Goal: Entertainment & Leisure: Browse casually

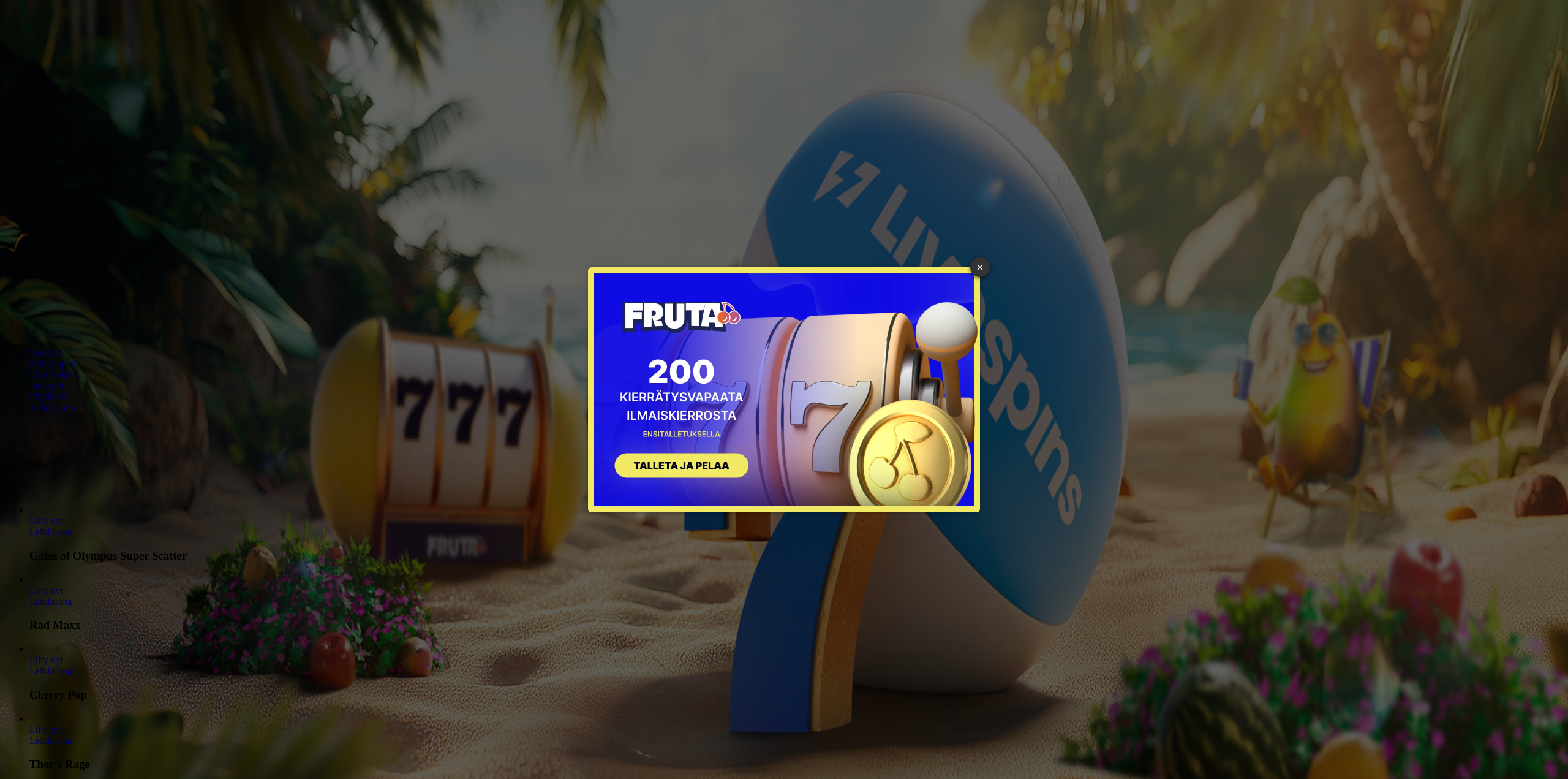
click at [76, 127] on div "× SIGN UP" at bounding box center [784, 390] width 1549 height 760
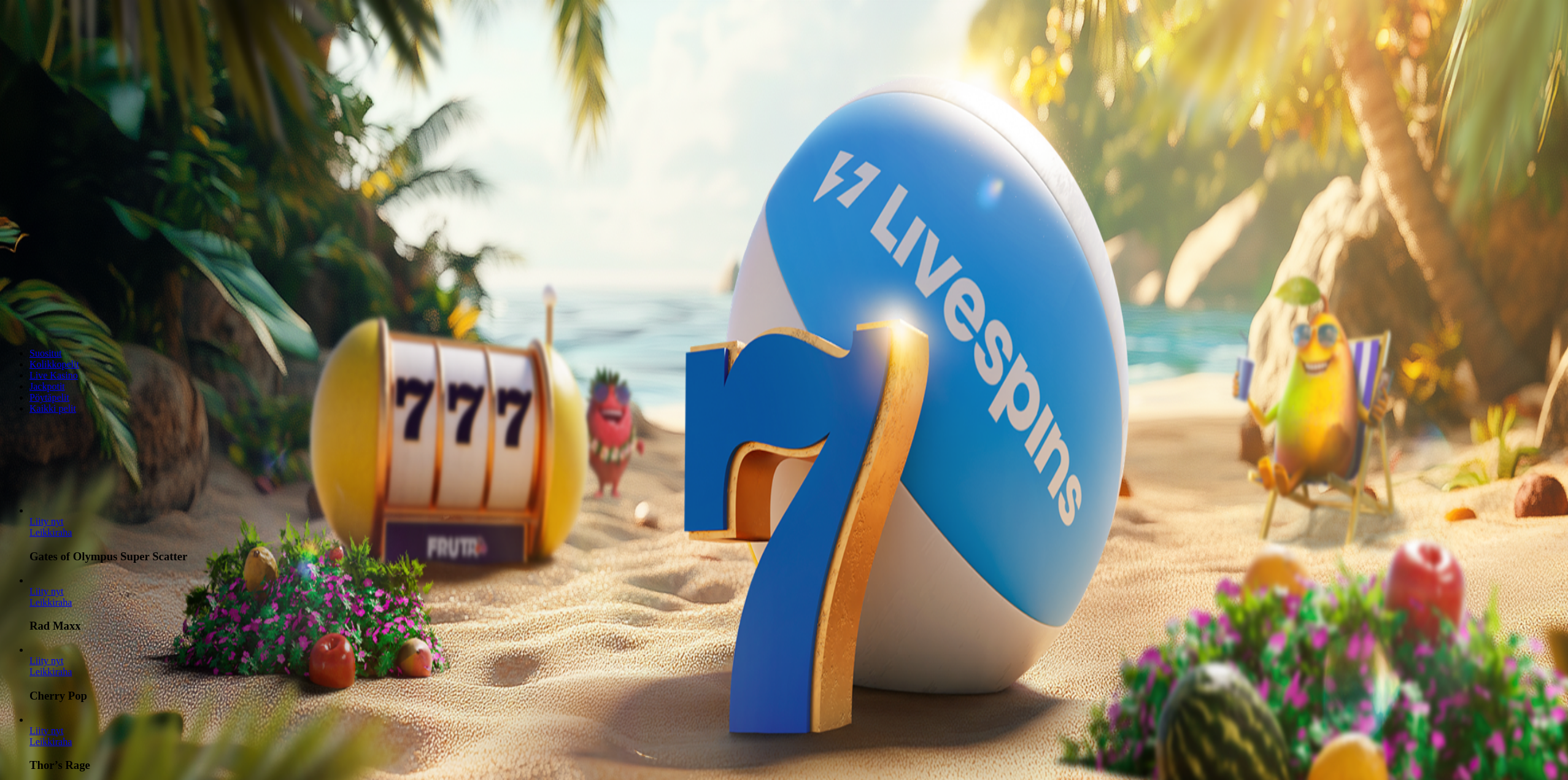
click at [84, 49] on span "Kirjaudu" at bounding box center [85, 45] width 30 height 9
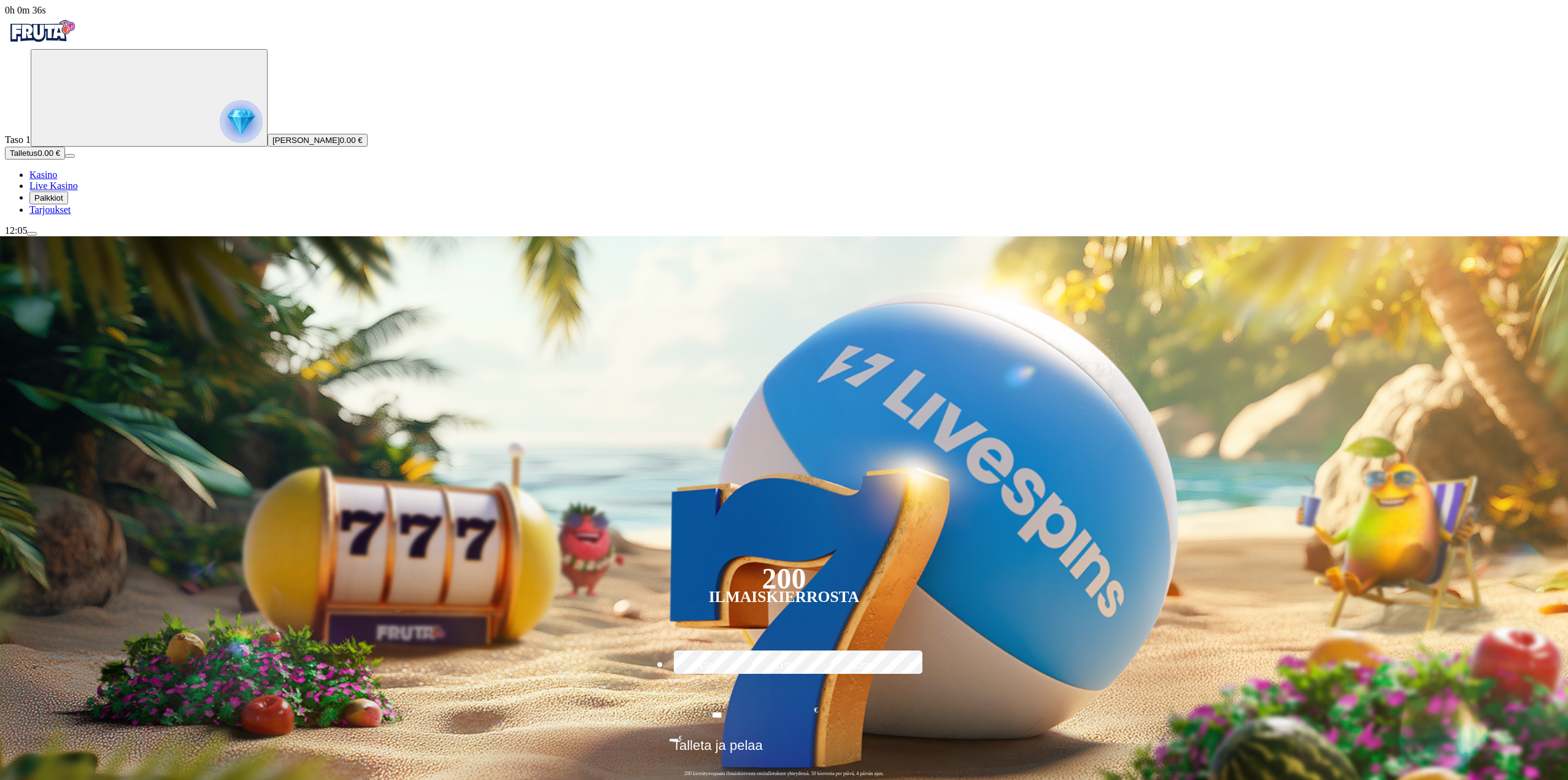
click at [220, 134] on img "Primary" at bounding box center [241, 121] width 43 height 43
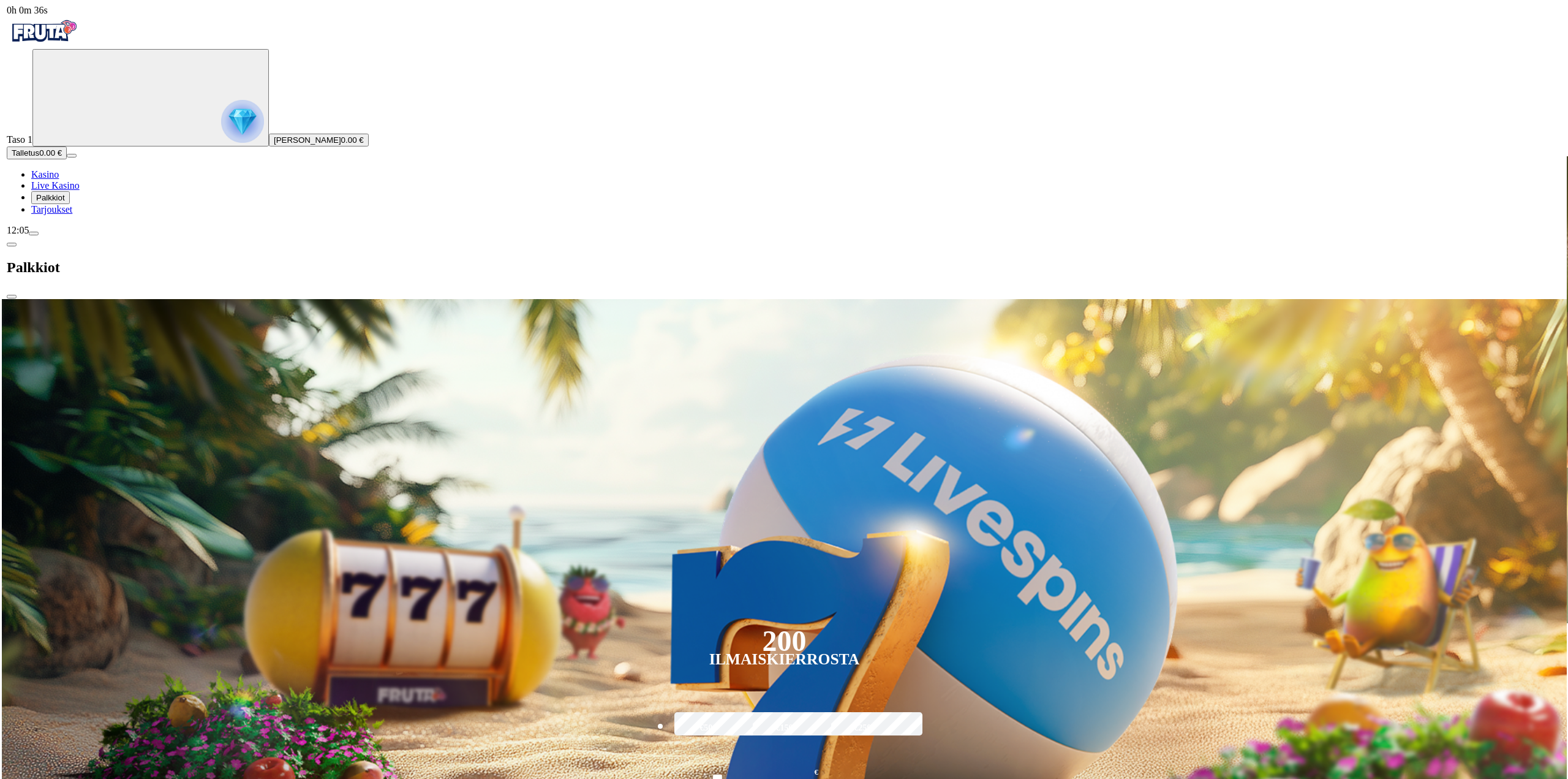
scroll to position [660, 0]
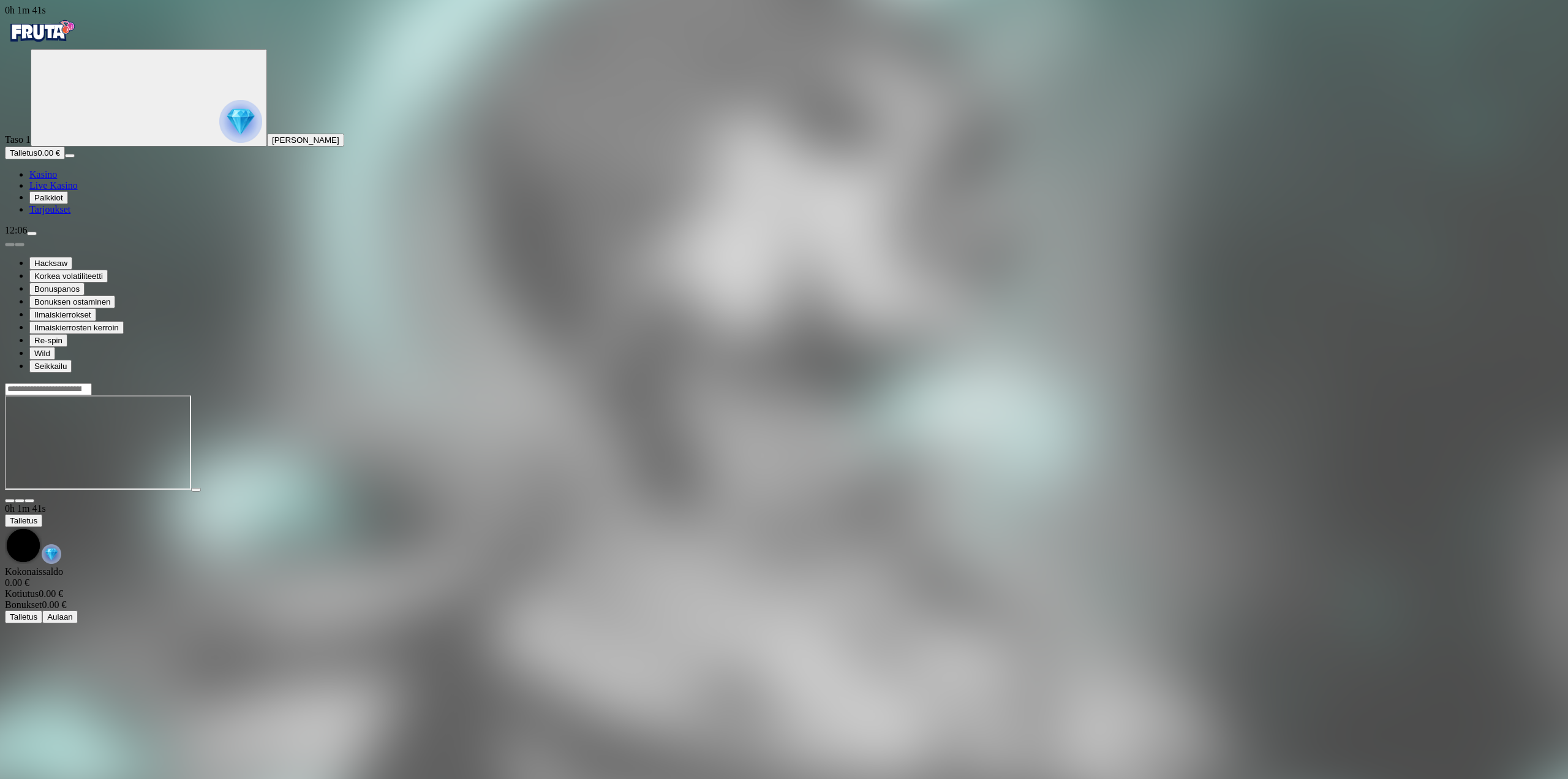
click at [57, 180] on span "Kasino" at bounding box center [43, 174] width 27 height 10
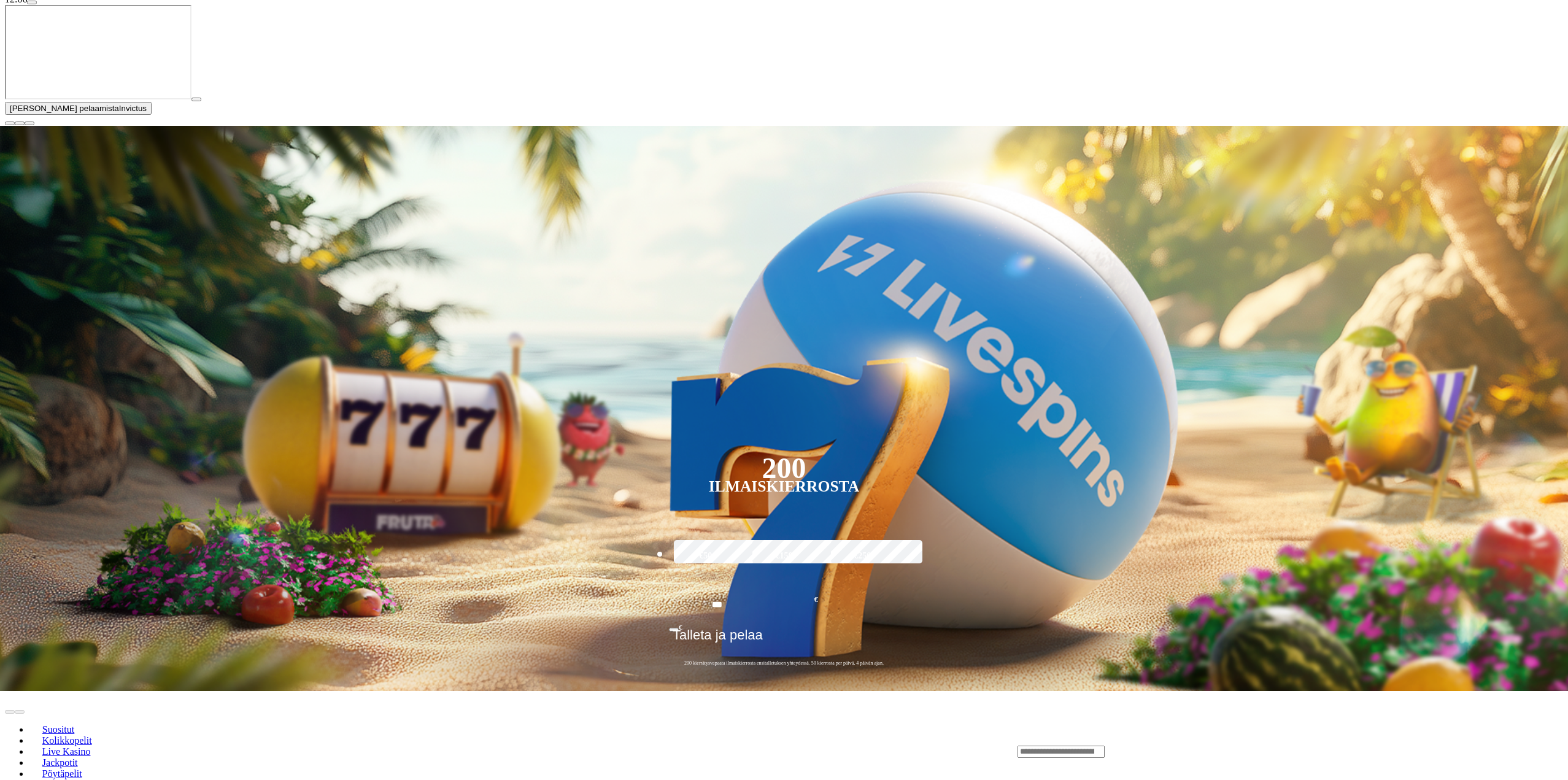
scroll to position [245, 0]
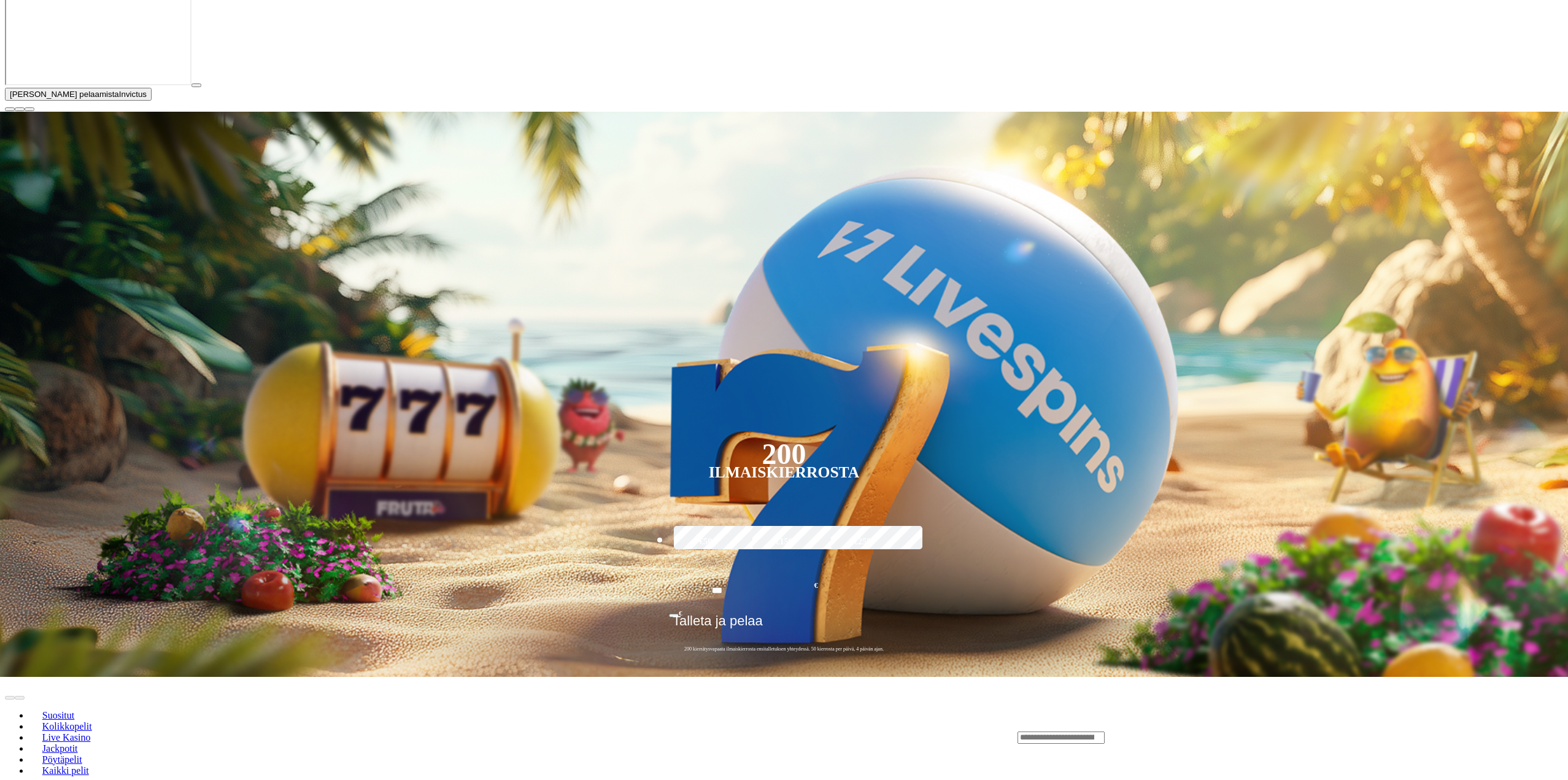
click at [1261, 677] on header "Suositut Kolikkopelit Live Kasino Jackpotit Pöytäpelit Kaikki pelit" at bounding box center [784, 737] width 1559 height 120
click at [1264, 731] on div "Lobby" at bounding box center [1291, 737] width 546 height 13
click at [1104, 732] on input "Search" at bounding box center [1061, 738] width 87 height 13
type input "**********"
click at [1079, 750] on span "Pelaa nyt" at bounding box center [1060, 754] width 36 height 10
